Goal: Entertainment & Leisure: Consume media (video, audio)

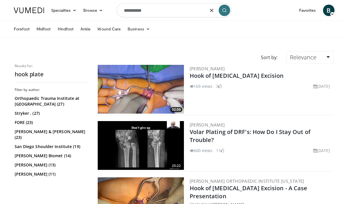
click at [123, 11] on input "**********" at bounding box center [174, 10] width 115 height 14
type input "**********"
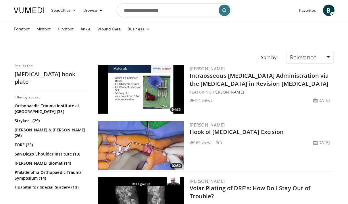
click at [221, 12] on button "submit" at bounding box center [223, 10] width 11 height 11
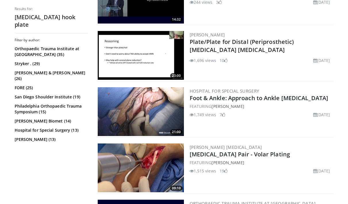
scroll to position [485, 0]
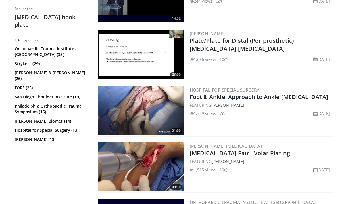
click at [157, 104] on img at bounding box center [141, 110] width 86 height 49
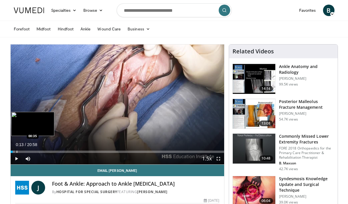
click at [17, 152] on div "Progress Bar" at bounding box center [17, 152] width 1 height 2
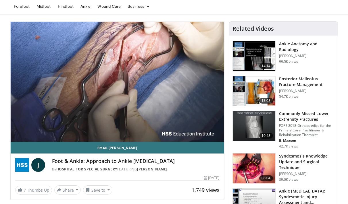
scroll to position [24, 0]
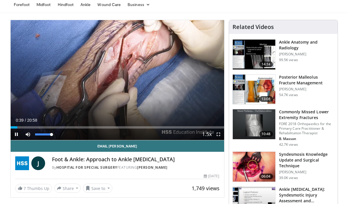
click at [28, 134] on span "Video Player" at bounding box center [27, 134] width 11 height 11
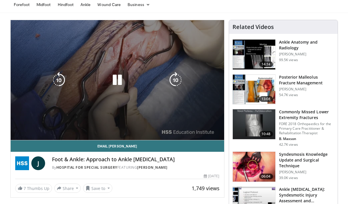
click at [28, 134] on div "10 seconds Tap to unmute" at bounding box center [117, 80] width 213 height 120
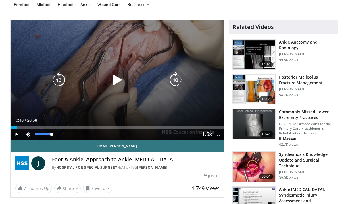
click at [28, 134] on span "Video Player" at bounding box center [27, 134] width 11 height 11
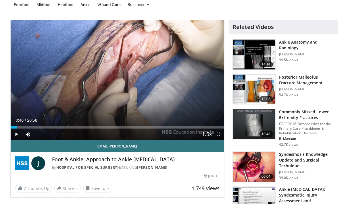
click at [14, 135] on span "Video Player" at bounding box center [16, 134] width 11 height 11
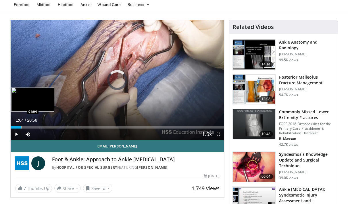
click at [22, 127] on div "Progress Bar" at bounding box center [22, 127] width 1 height 2
click at [28, 127] on div "Progress Bar" at bounding box center [28, 127] width 1 height 2
click at [38, 128] on div "Progress Bar" at bounding box center [38, 127] width 1 height 2
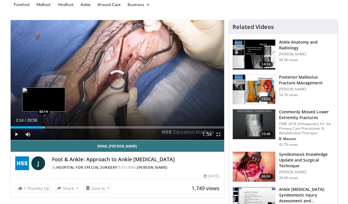
click at [44, 127] on div "Progress Bar" at bounding box center [44, 127] width 1 height 2
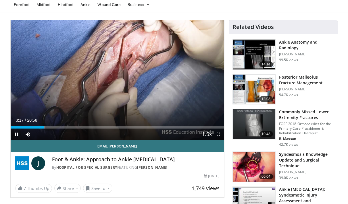
click at [16, 134] on span "Video Player" at bounding box center [16, 134] width 11 height 11
click at [17, 135] on span "Video Player" at bounding box center [16, 134] width 11 height 11
click at [16, 135] on span "Video Player" at bounding box center [16, 134] width 11 height 11
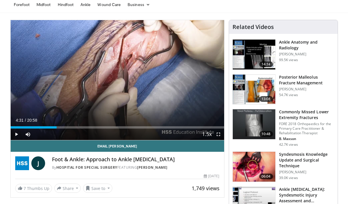
click at [16, 135] on span "Video Player" at bounding box center [16, 134] width 11 height 11
click at [17, 135] on span "Video Player" at bounding box center [16, 134] width 11 height 11
